Goal: Task Accomplishment & Management: Use online tool/utility

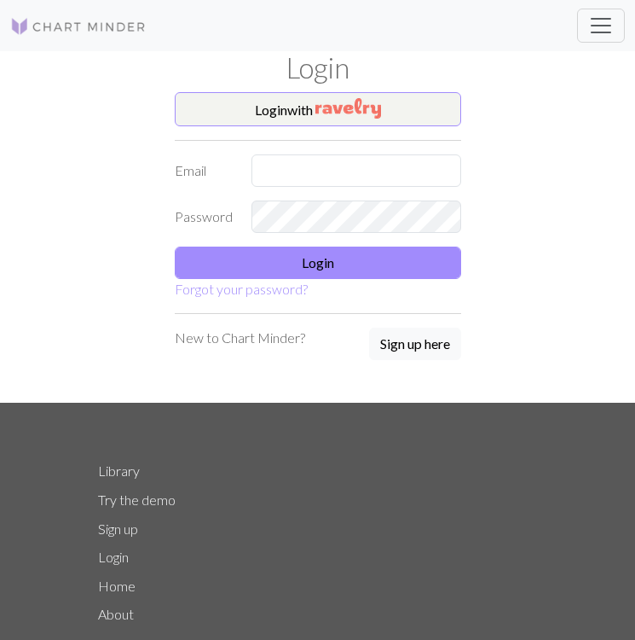
click at [530, 113] on div "Login with Email Password Login Forgot your password? New to Chart Minder? Sign…" at bounding box center [318, 247] width 461 height 310
click at [518, 115] on div "Login with Email Password Login Forgot your password? New to Chart Minder? Sign…" at bounding box center [318, 247] width 461 height 310
click at [304, 96] on button "Login with" at bounding box center [318, 109] width 287 height 34
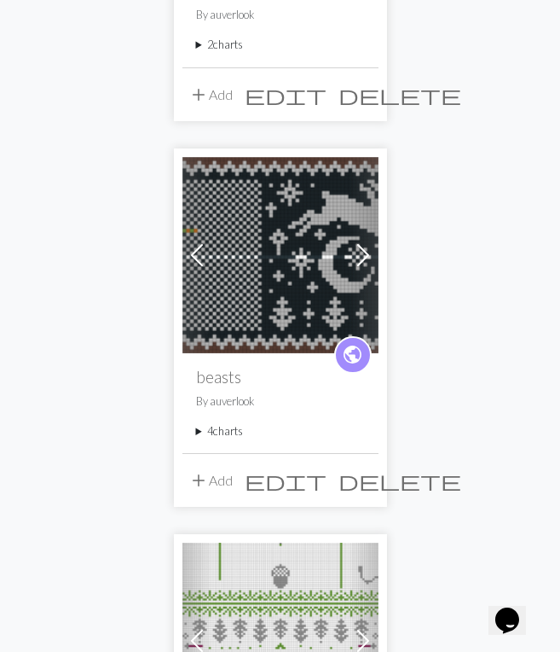
scroll to position [3470, 0]
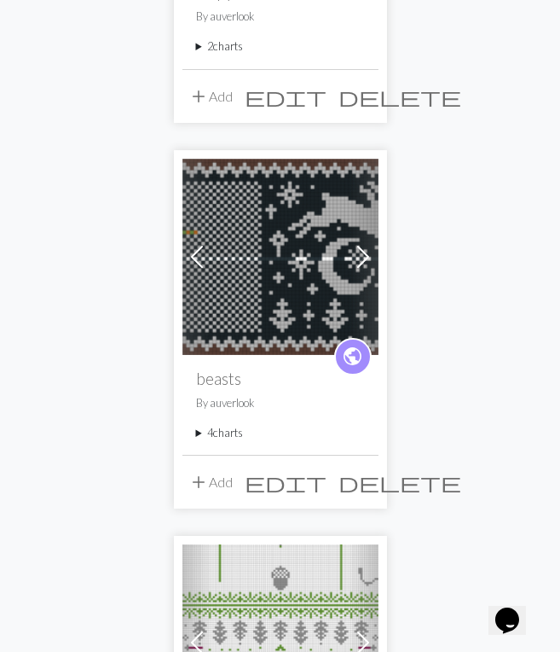
click at [217, 44] on summary "2 charts" at bounding box center [280, 46] width 169 height 16
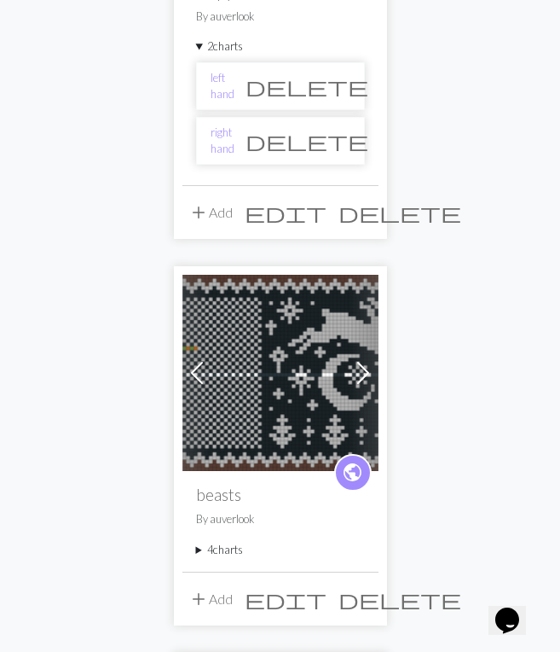
click at [219, 555] on summary "4 charts" at bounding box center [280, 550] width 169 height 16
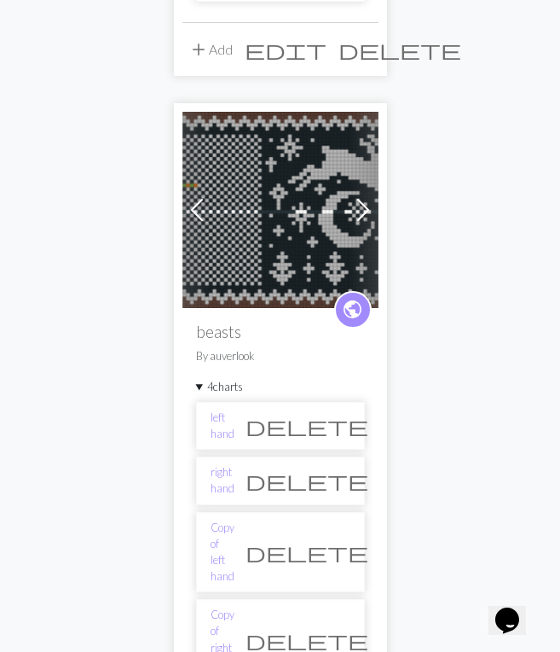
scroll to position [3657, 0]
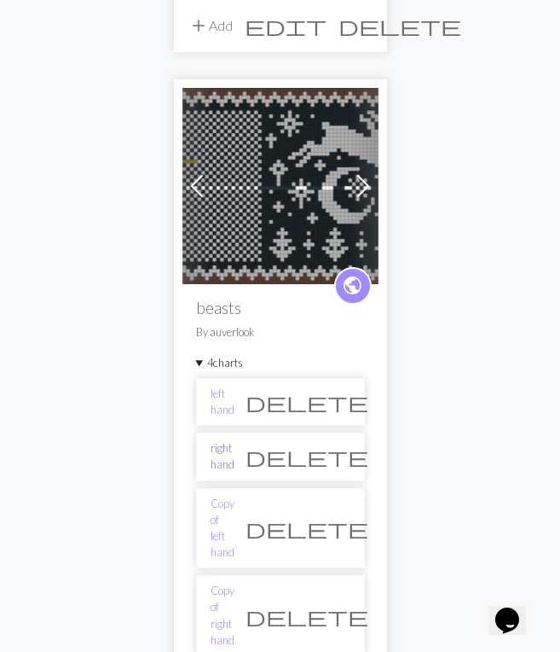
click at [235, 457] on link "right hand" at bounding box center [223, 456] width 24 height 32
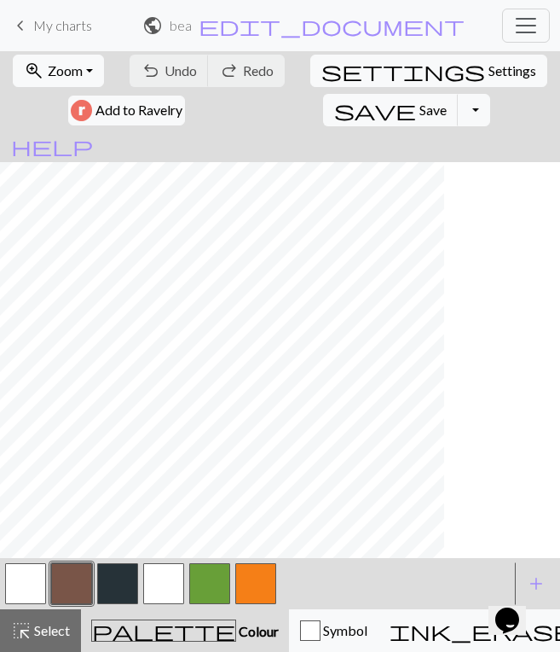
scroll to position [568, 1074]
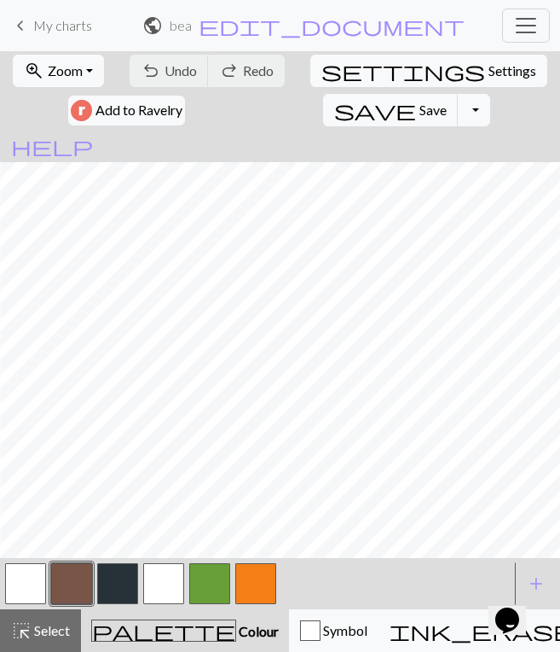
click at [26, 20] on span "keyboard_arrow_left" at bounding box center [20, 26] width 20 height 24
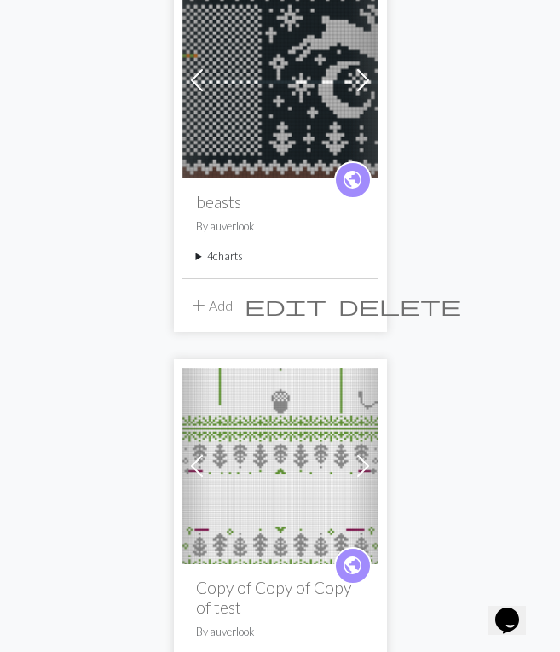
scroll to position [3647, 0]
click at [230, 260] on summary "4 charts" at bounding box center [280, 255] width 169 height 16
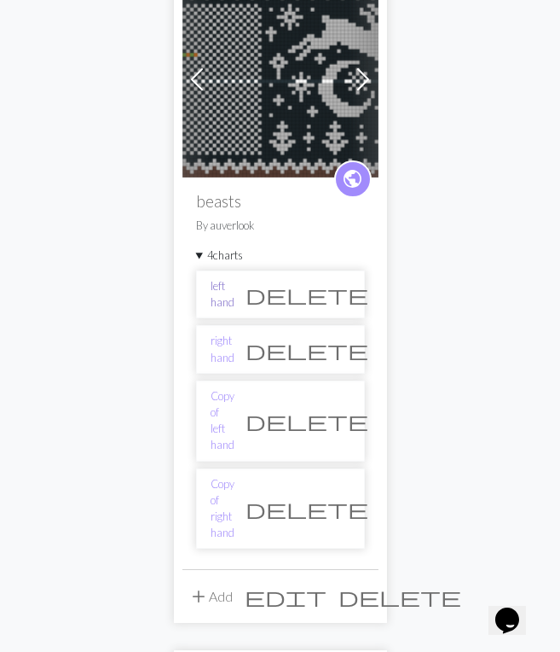
click at [226, 291] on link "left hand" at bounding box center [223, 294] width 24 height 32
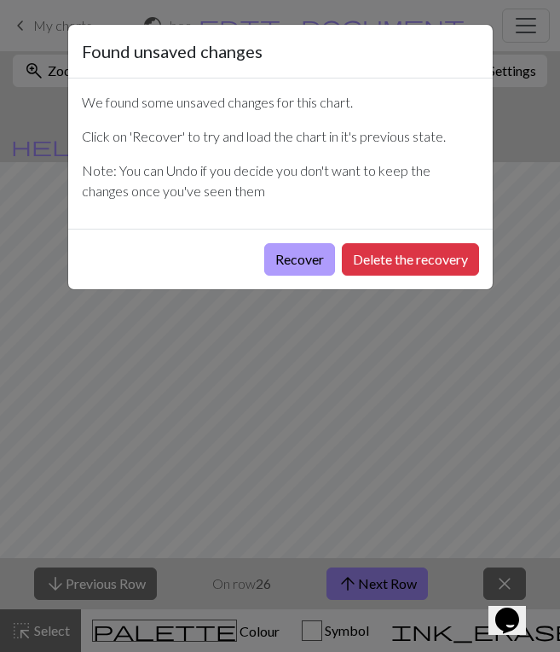
click at [296, 267] on button "Recover" at bounding box center [299, 259] width 71 height 32
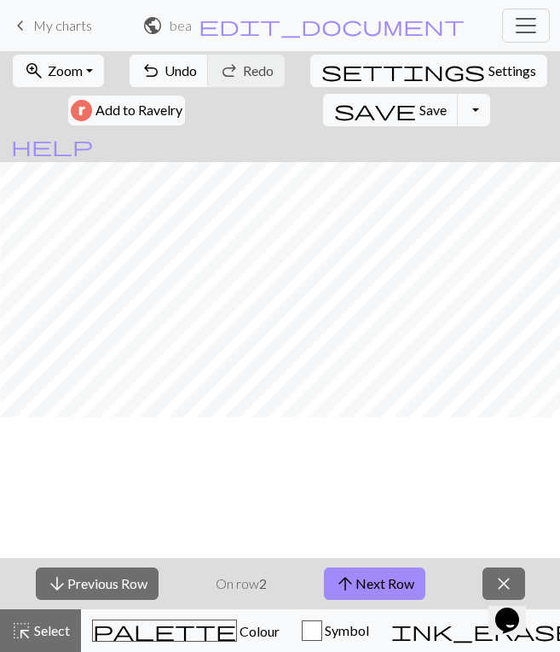
scroll to position [568, 1074]
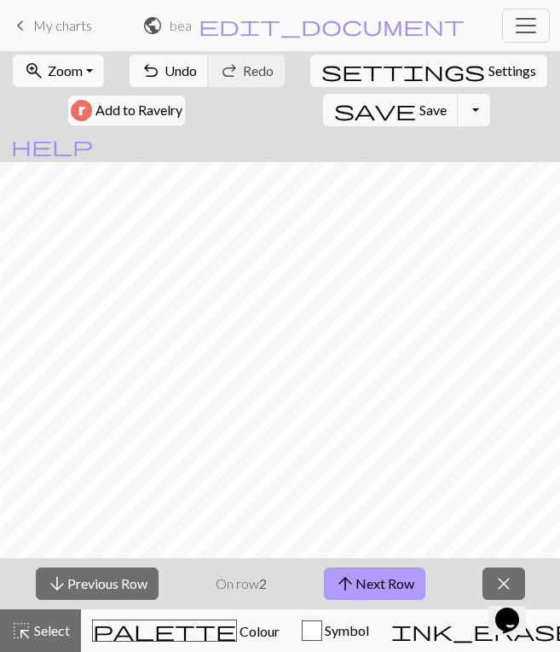
click at [406, 583] on button "arrow_upward Next Row" at bounding box center [374, 583] width 101 height 32
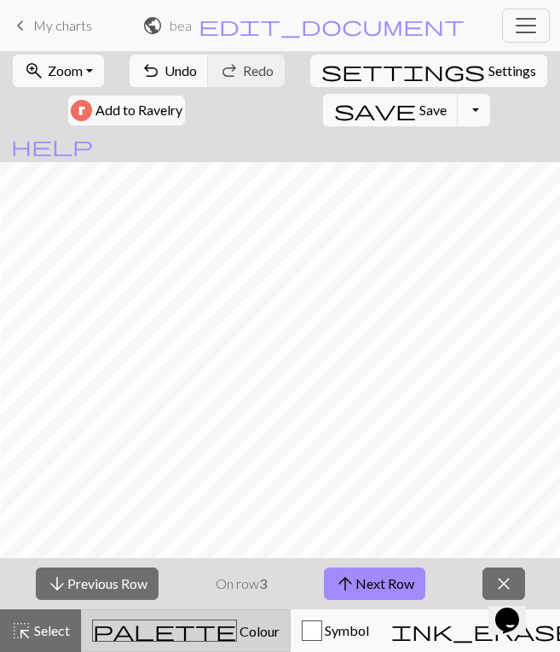
scroll to position [568, 1063]
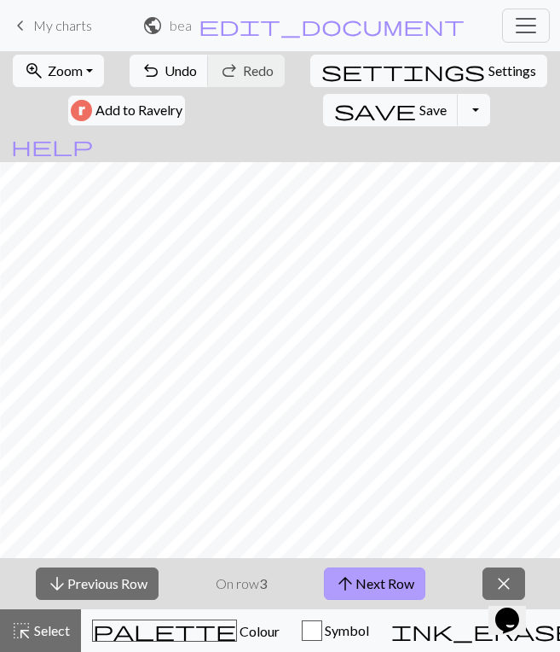
click at [392, 577] on button "arrow_upward Next Row" at bounding box center [374, 583] width 101 height 32
click at [394, 571] on button "arrow_upward Next Row" at bounding box center [374, 583] width 101 height 32
click at [406, 583] on button "arrow_upward Next Row" at bounding box center [374, 583] width 101 height 32
click at [384, 579] on button "arrow_upward Next Row" at bounding box center [374, 583] width 101 height 32
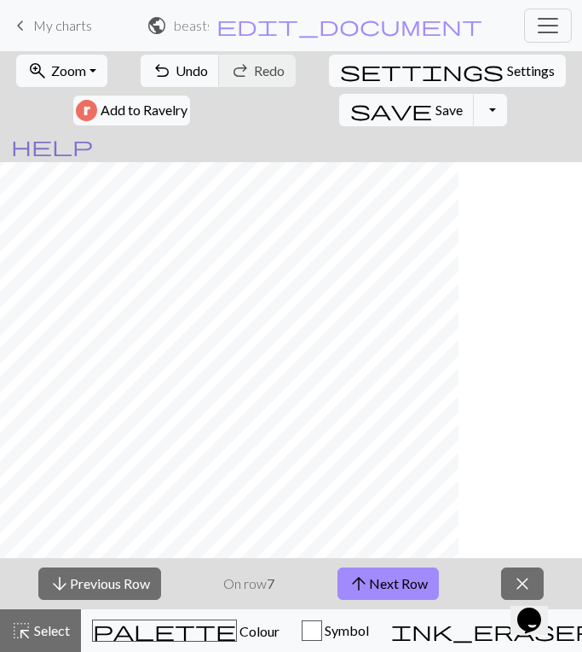
scroll to position [523, 1052]
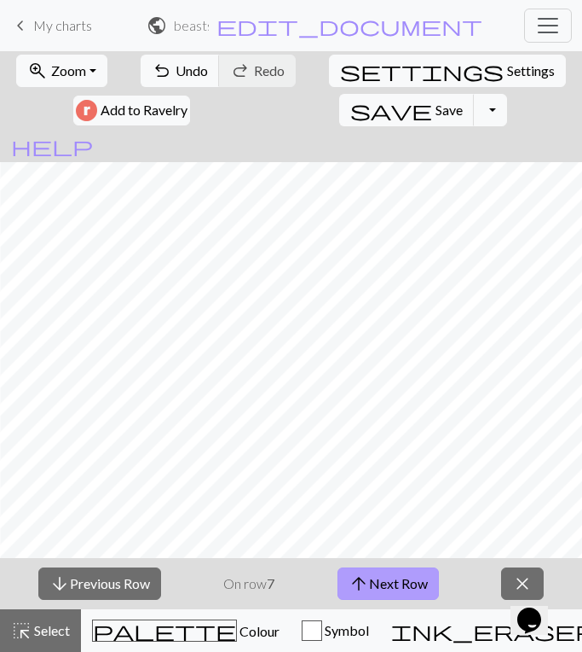
click at [410, 588] on button "arrow_upward Next Row" at bounding box center [388, 583] width 101 height 32
